Goal: Browse casually

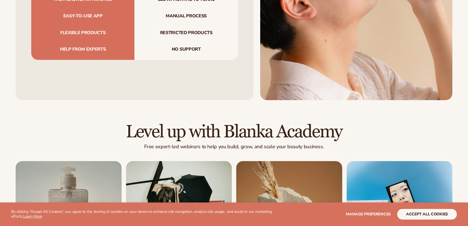
scroll to position [2009, 0]
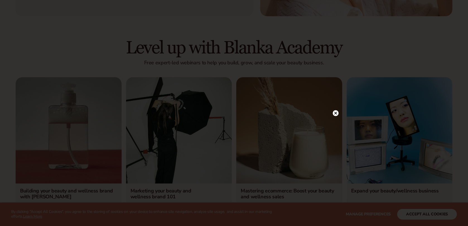
click at [335, 112] on icon at bounding box center [336, 112] width 3 height 3
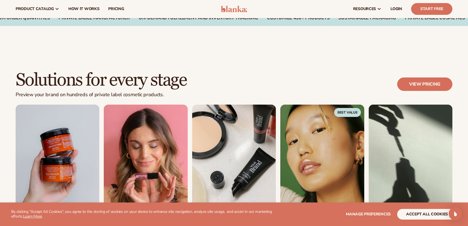
scroll to position [392, 0]
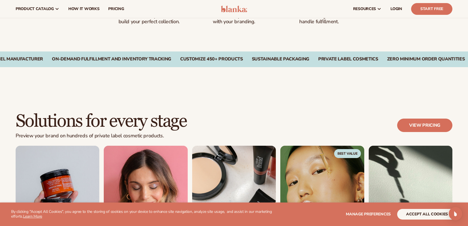
click at [152, 101] on div "Solutions for every stage Preview your brand on hundreds of private label cosme…" at bounding box center [234, 198] width 468 height 218
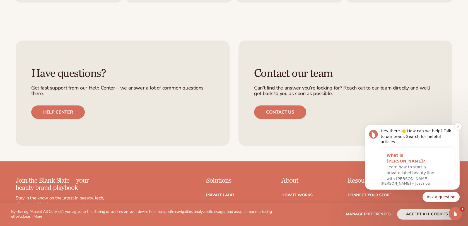
scroll to position [2318, 0]
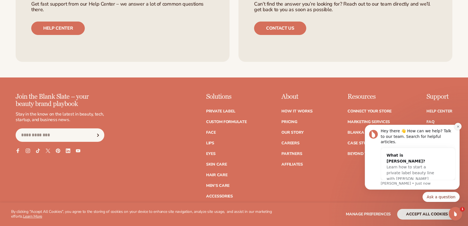
click at [460, 130] on button "Dismiss notification" at bounding box center [458, 126] width 7 height 7
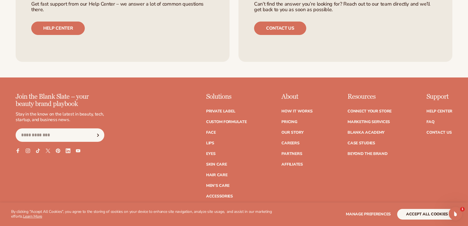
click at [66, 151] on icon at bounding box center [68, 150] width 5 height 5
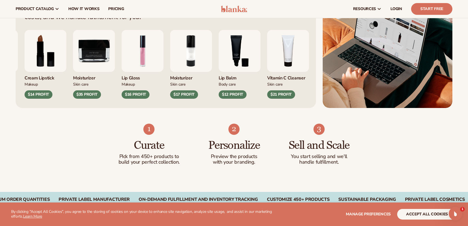
scroll to position [168, 0]
